Goal: Information Seeking & Learning: Learn about a topic

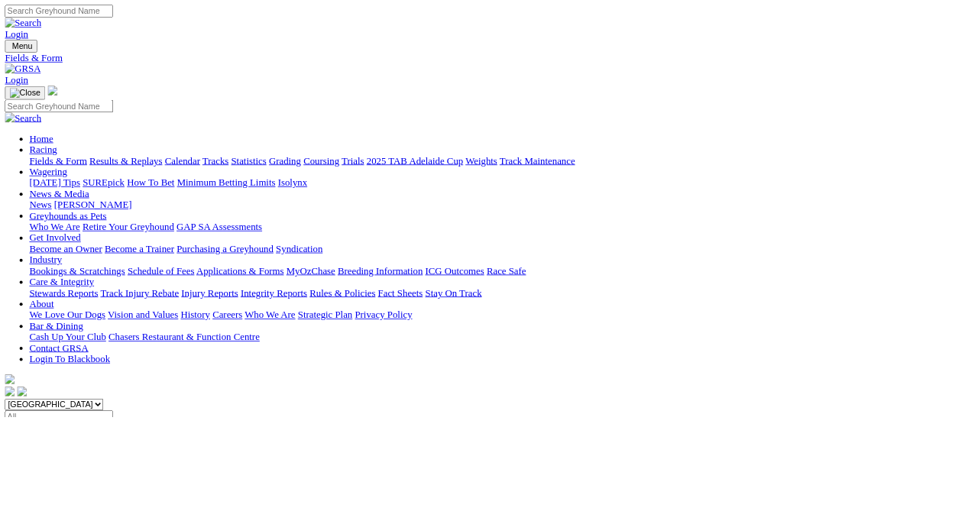
click at [177, 194] on link "Results & Replays" at bounding box center [157, 200] width 91 height 13
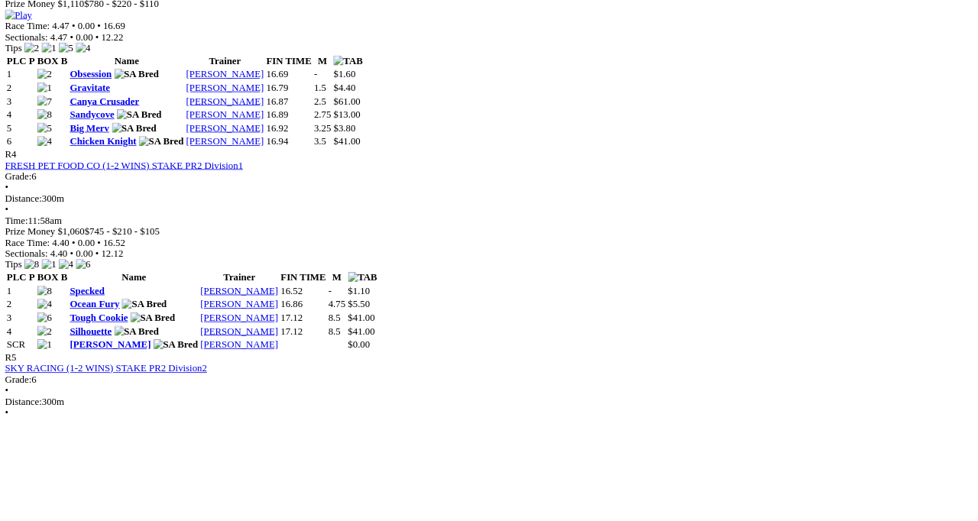
scroll to position [1444, 0]
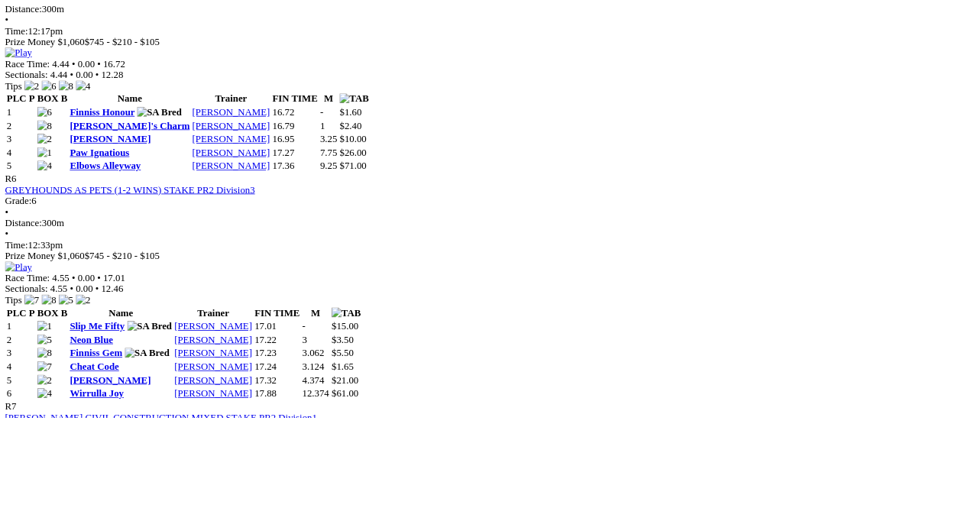
scroll to position [2023, 0]
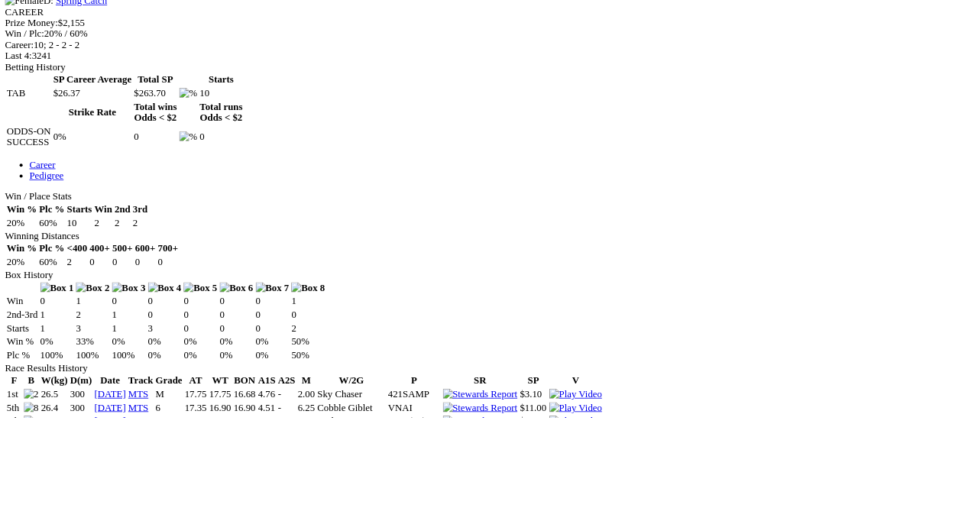
scroll to position [666, 0]
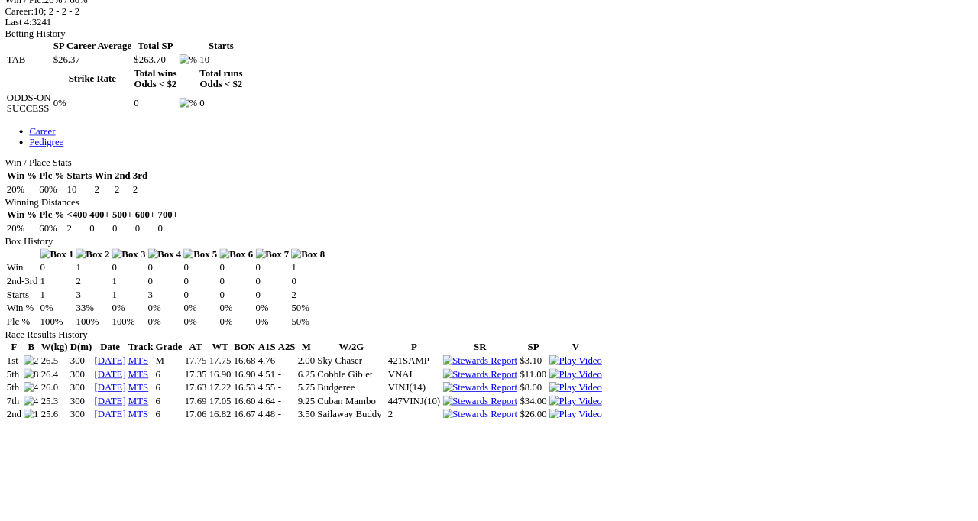
scroll to position [720, 0]
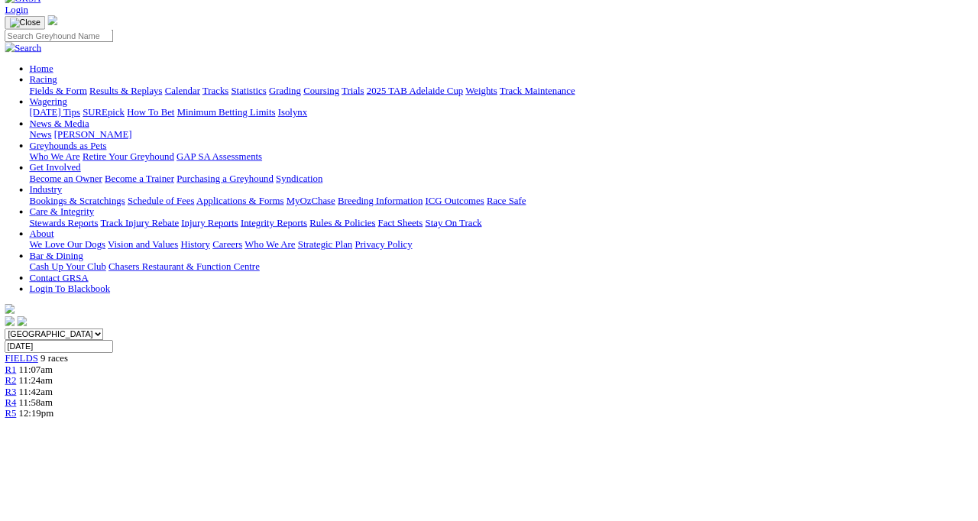
scroll to position [87, 0]
